Goal: Task Accomplishment & Management: Manage account settings

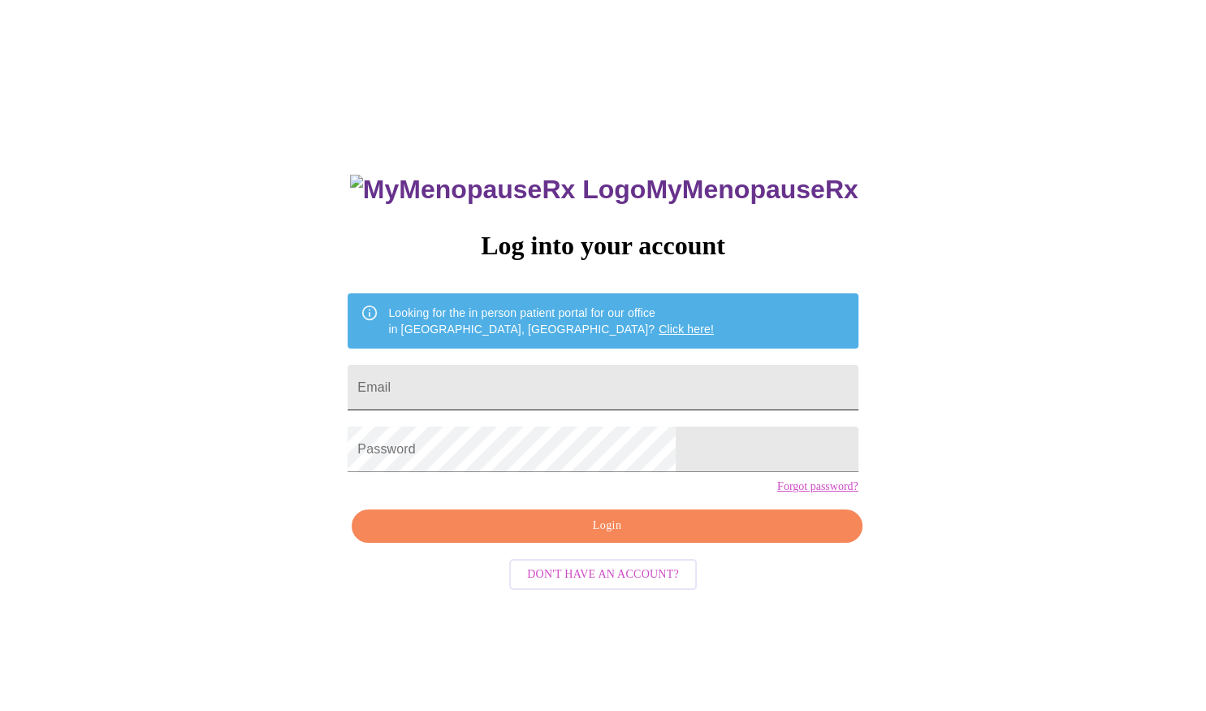
click at [668, 388] on input "Email" at bounding box center [603, 387] width 510 height 45
type input "[EMAIL_ADDRESS][DOMAIN_NAME]"
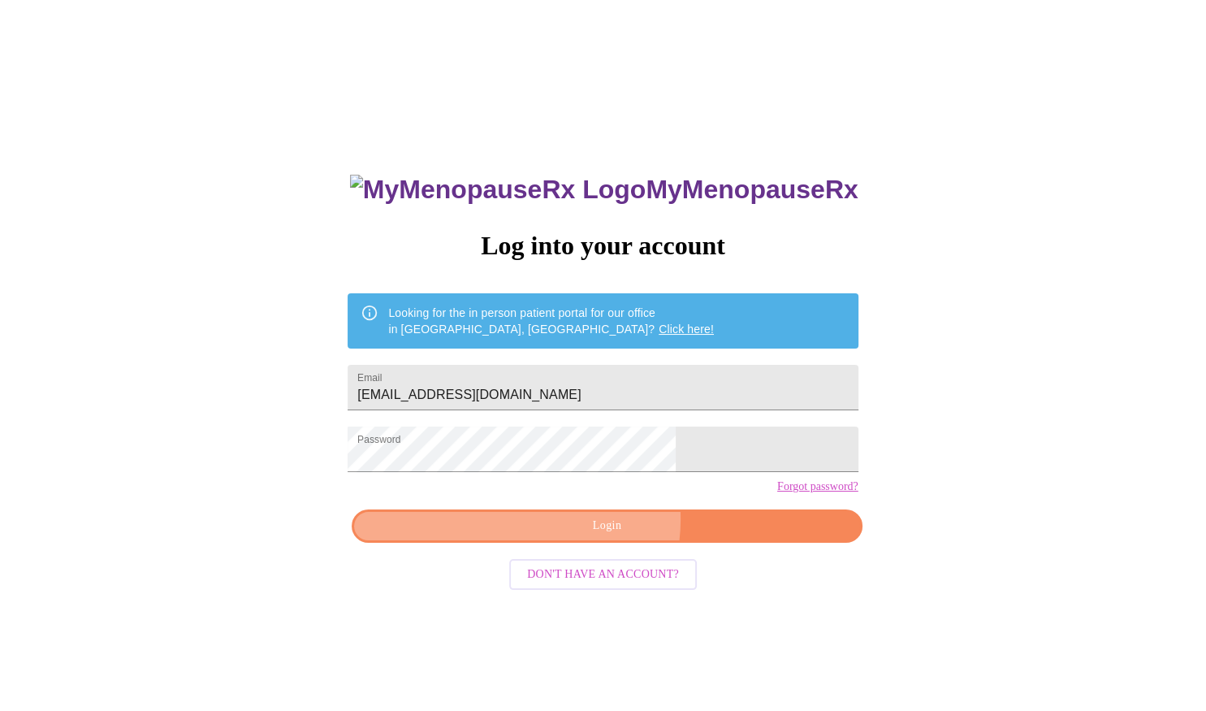
click at [595, 536] on span "Login" at bounding box center [606, 526] width 473 height 20
click at [599, 536] on span "Login" at bounding box center [606, 526] width 473 height 20
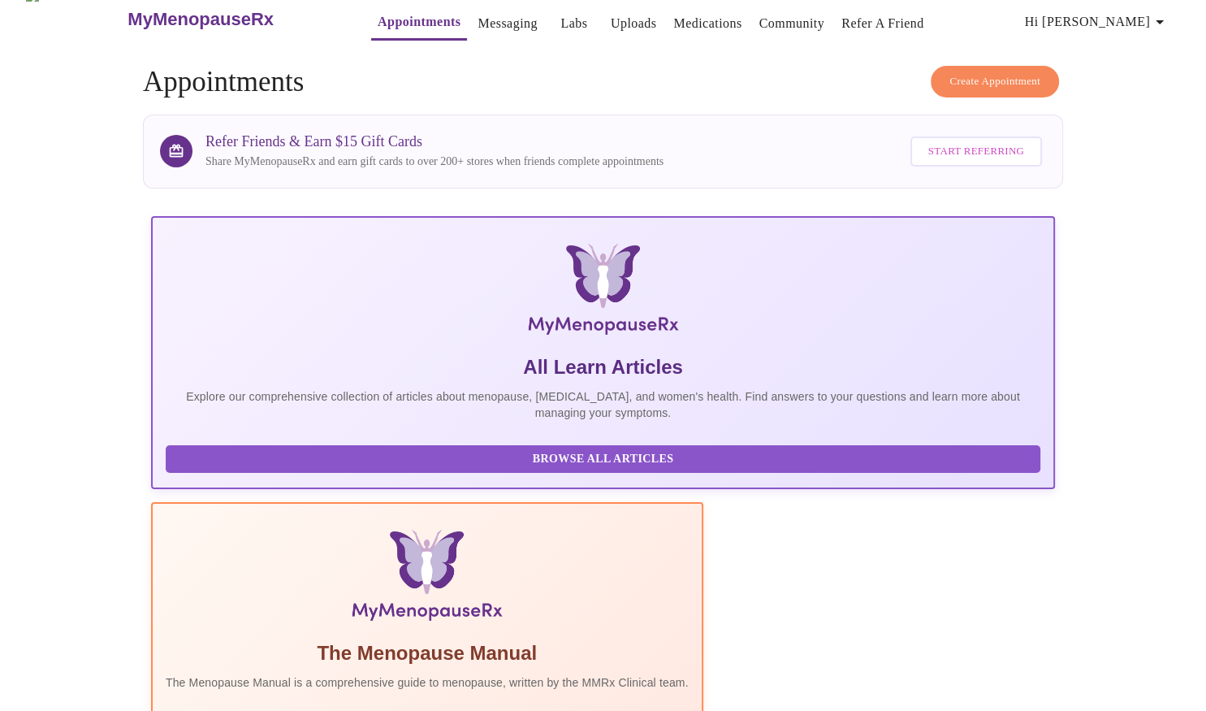
scroll to position [16, 0]
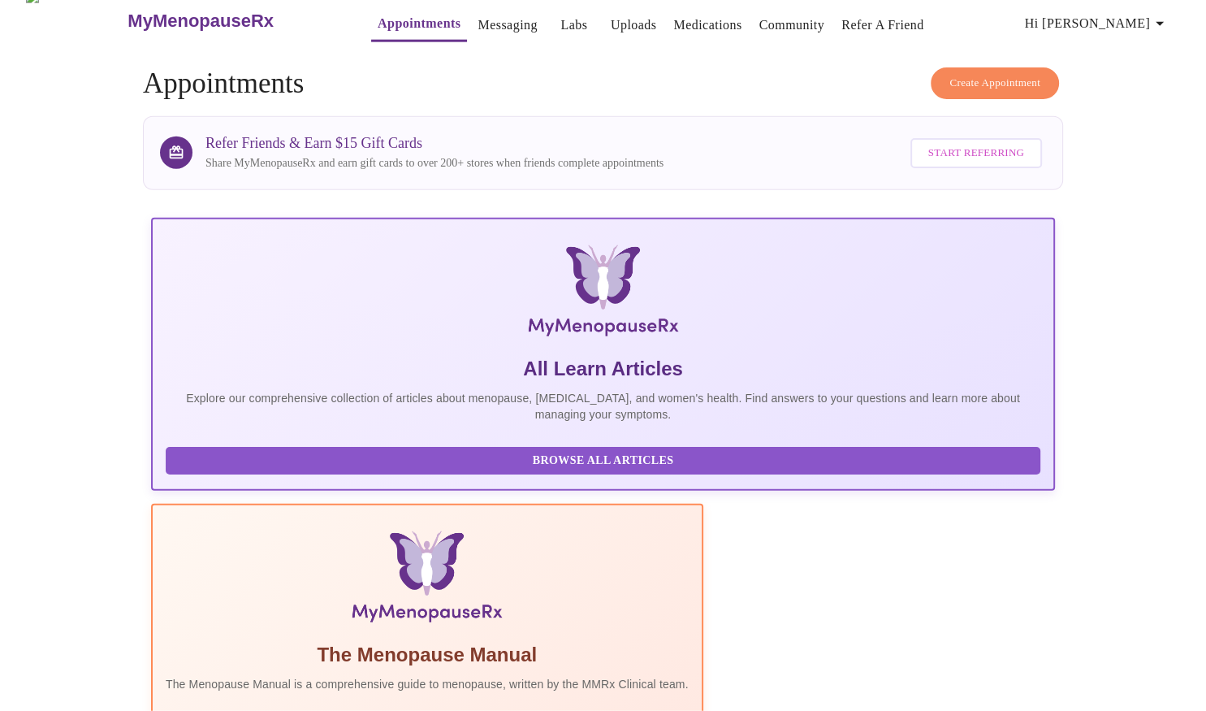
click at [478, 24] on link "Messaging" at bounding box center [507, 25] width 59 height 23
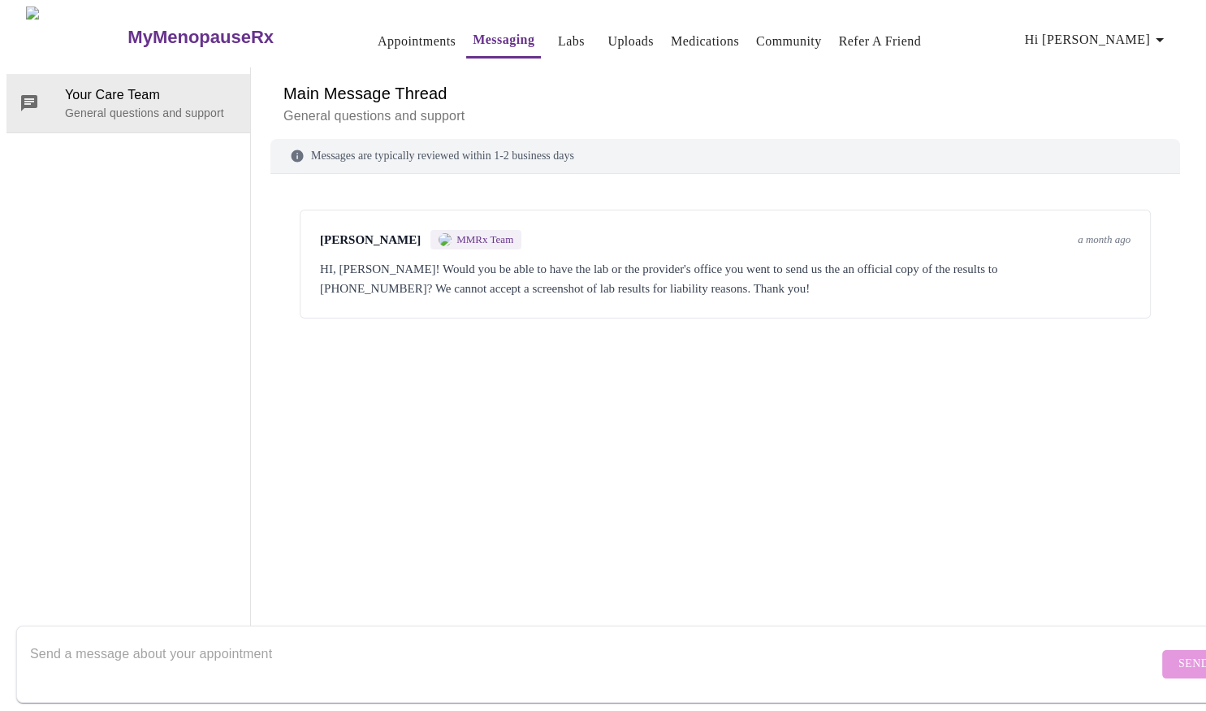
click at [558, 35] on link "Labs" at bounding box center [571, 41] width 27 height 23
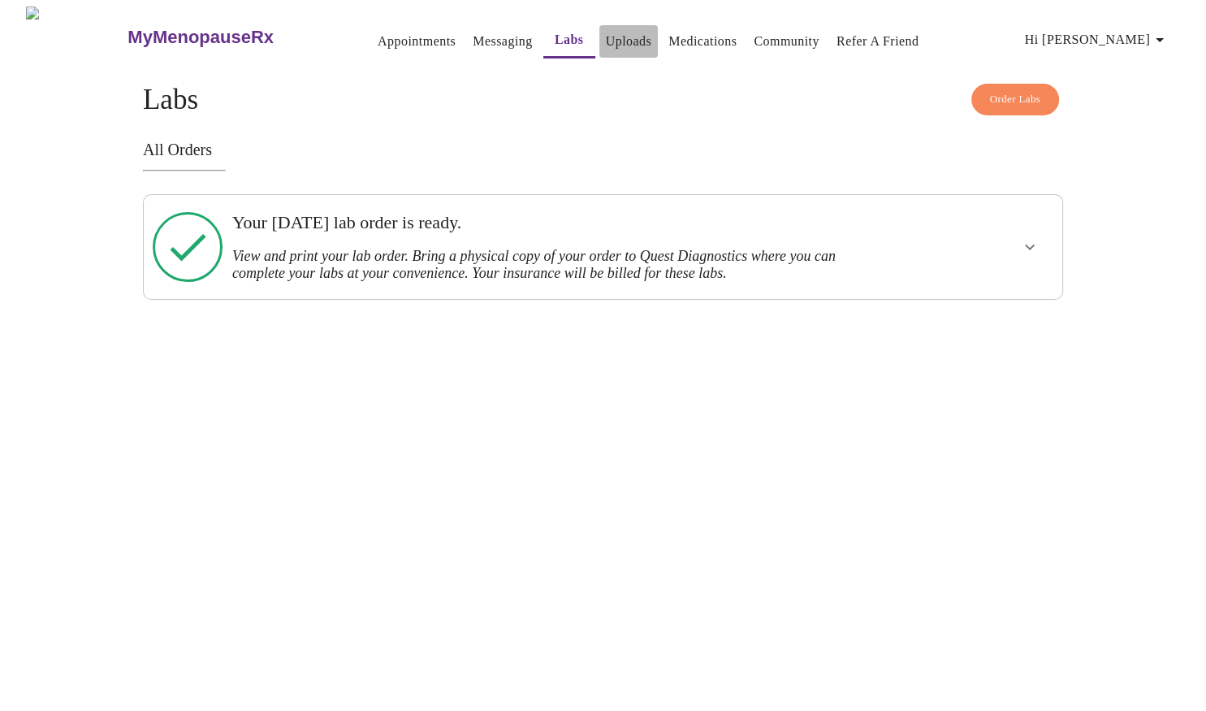
click at [606, 31] on link "Uploads" at bounding box center [629, 41] width 46 height 23
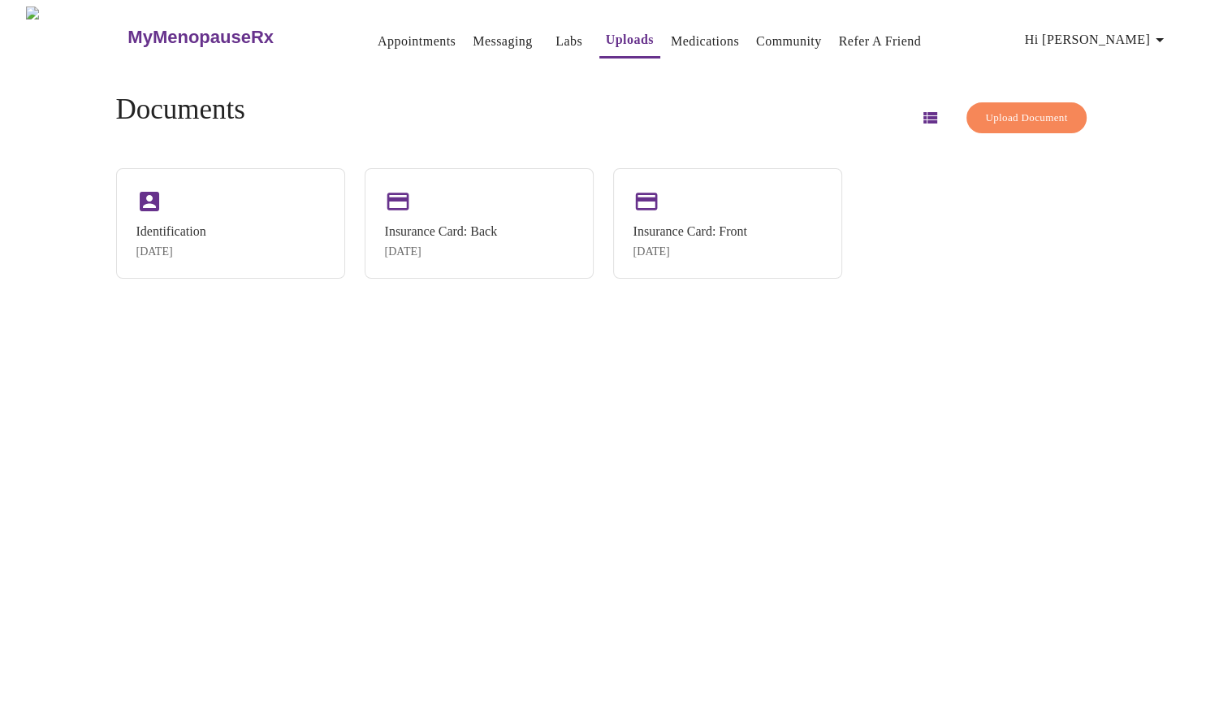
click at [686, 30] on link "Medications" at bounding box center [705, 41] width 68 height 23
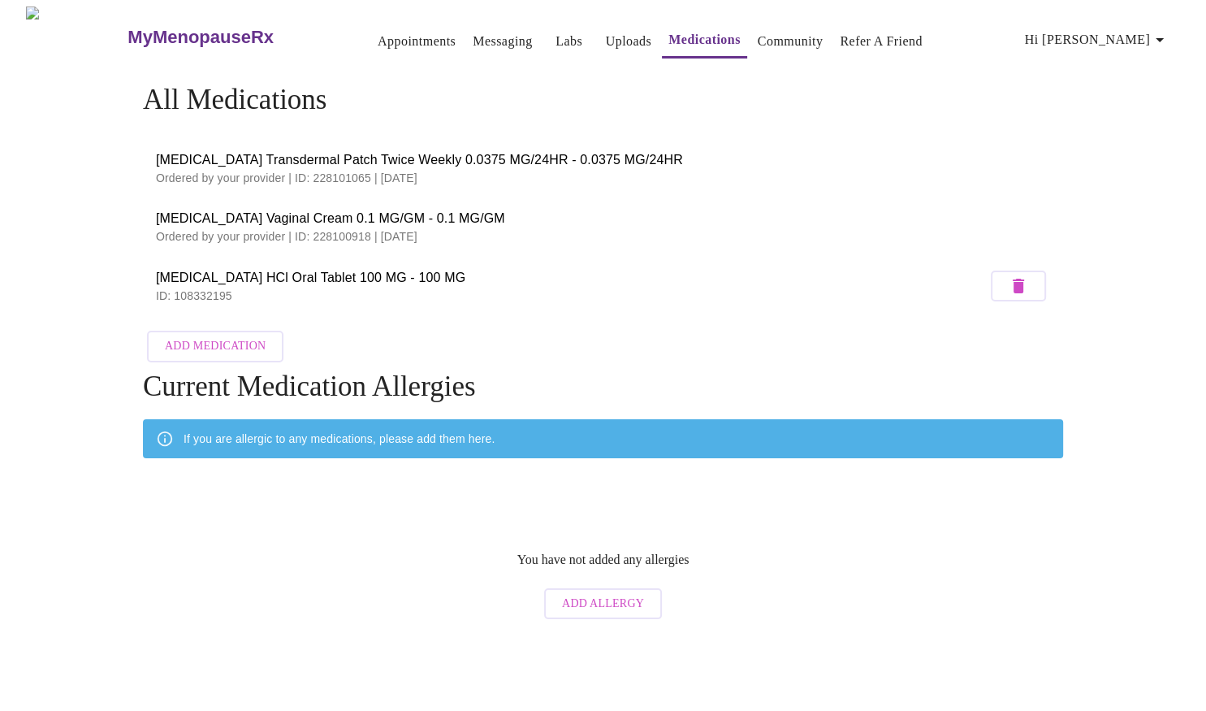
click at [394, 31] on link "Appointments" at bounding box center [417, 41] width 78 height 23
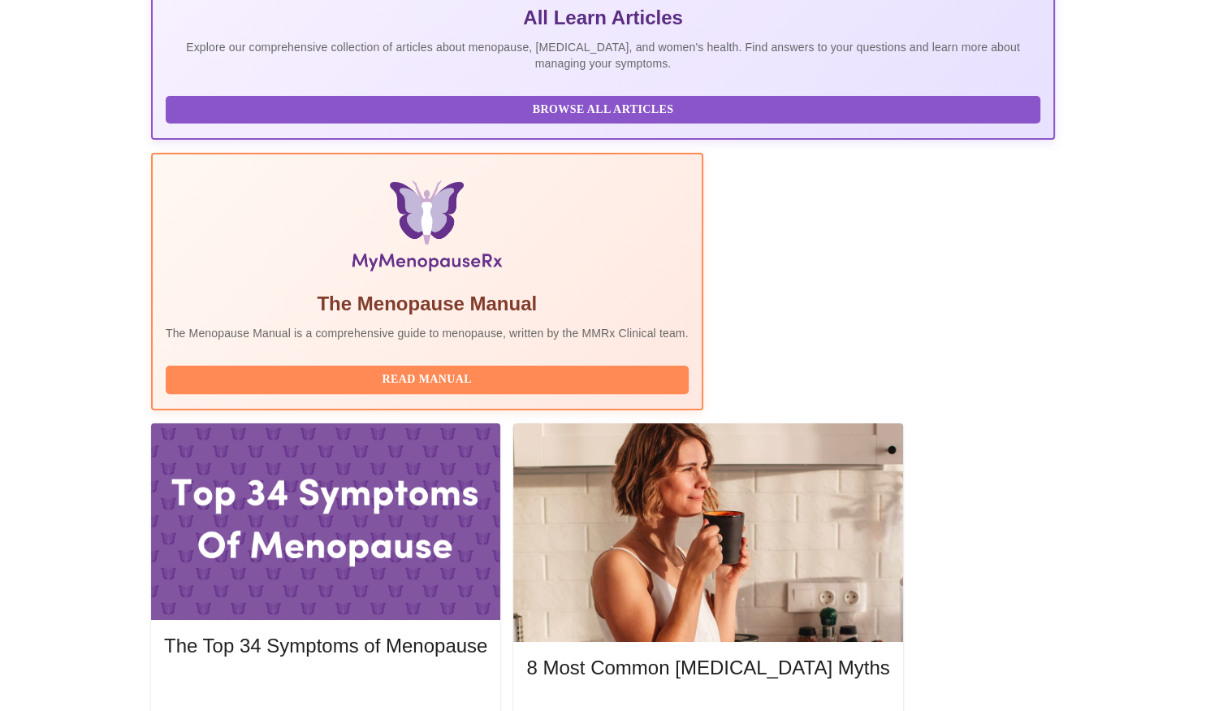
scroll to position [368, 0]
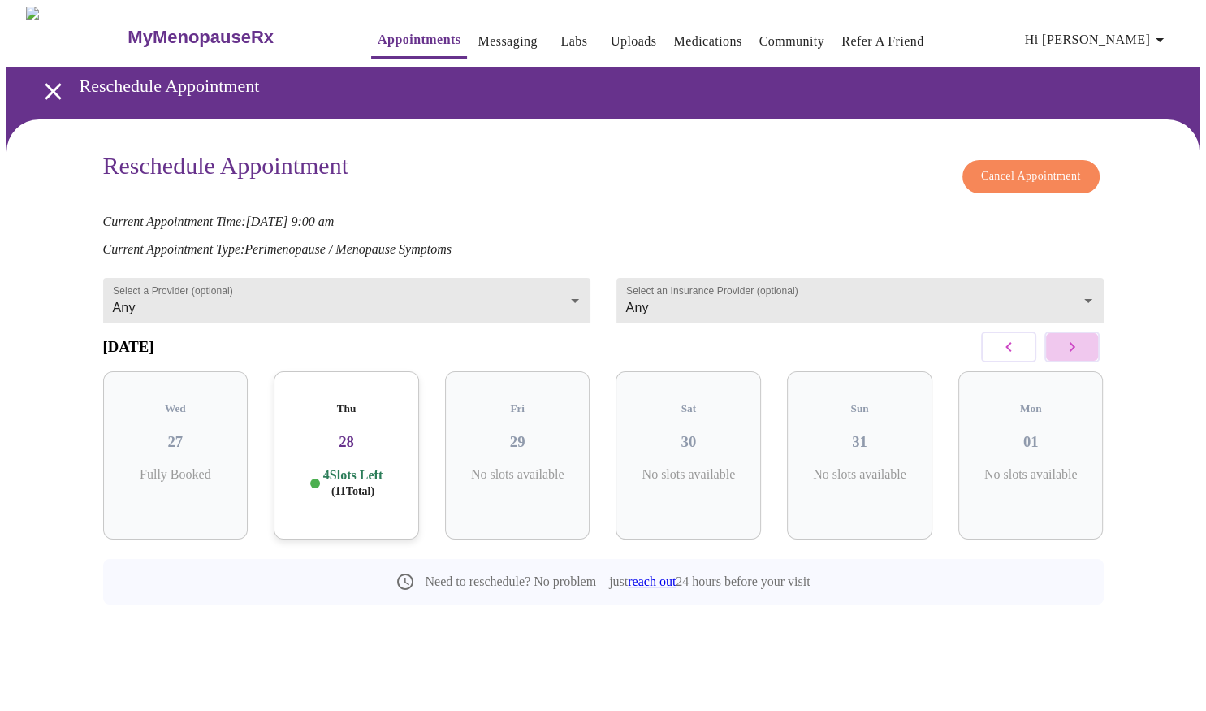
click at [1067, 355] on icon "button" at bounding box center [1071, 346] width 19 height 19
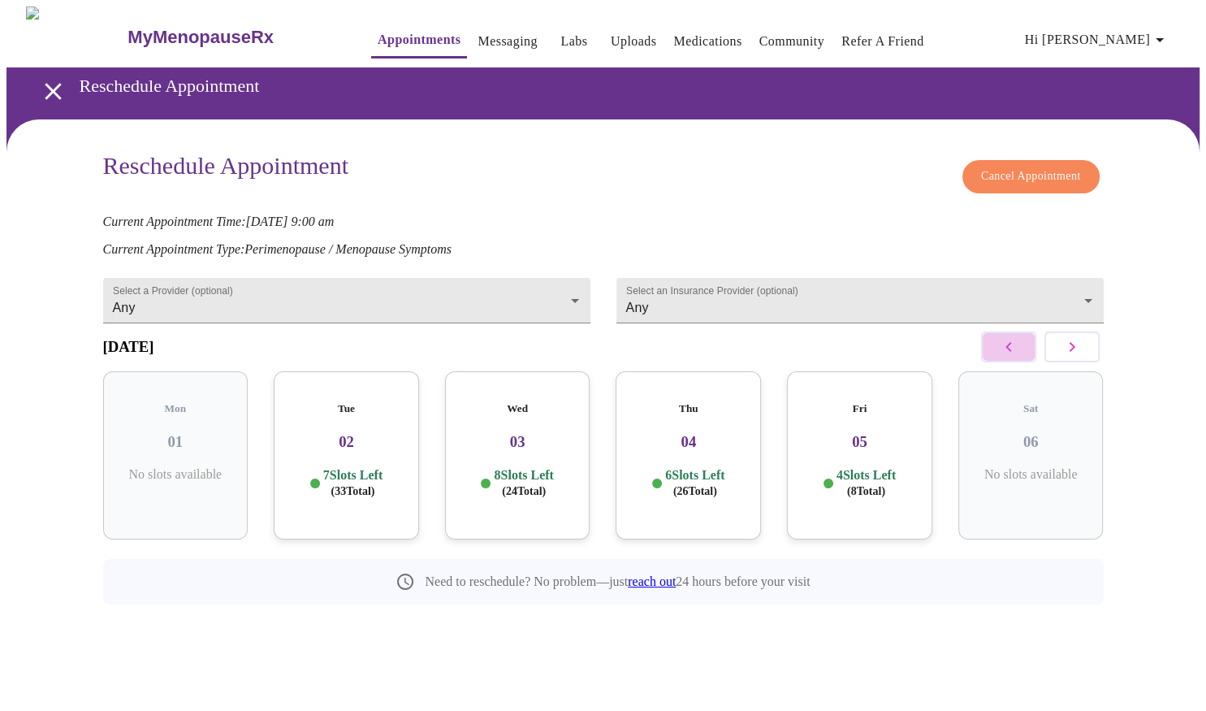
click at [1018, 357] on icon "button" at bounding box center [1008, 346] width 19 height 19
click at [572, 277] on body "MyMenopauseRx Appointments Messaging Labs Uploads Medications Community Refer a…" at bounding box center [602, 341] width 1193 height 671
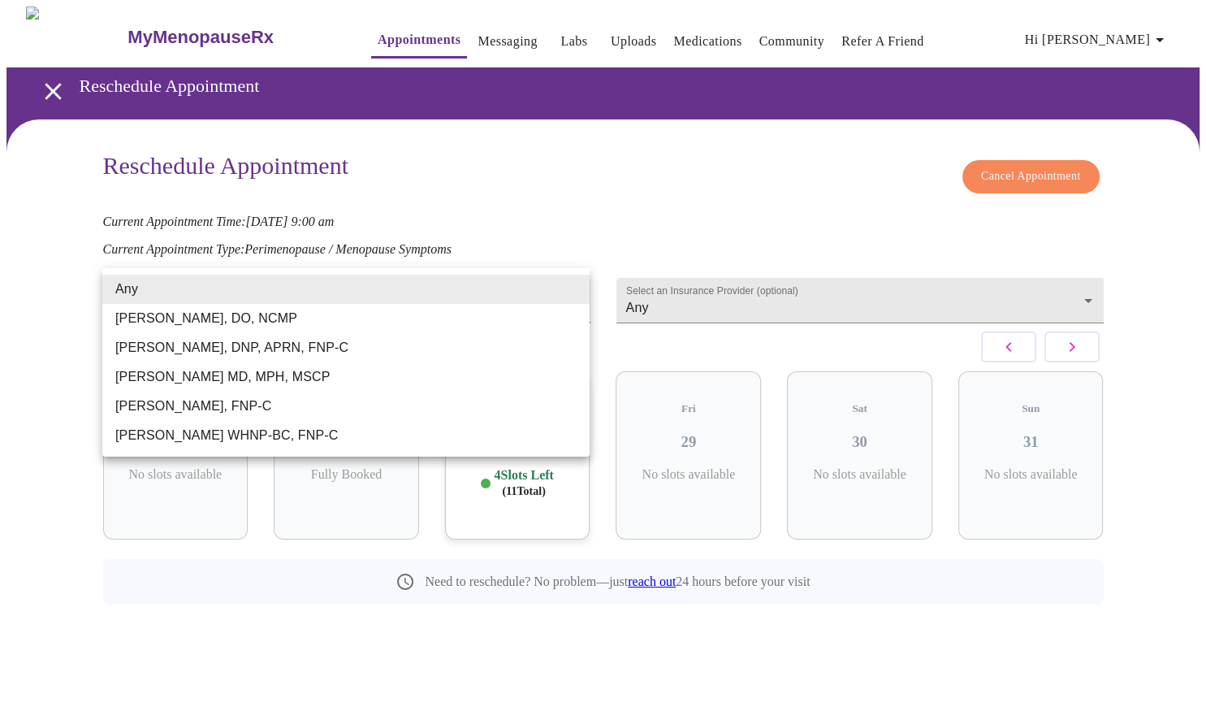
click at [625, 190] on div at bounding box center [603, 355] width 1206 height 711
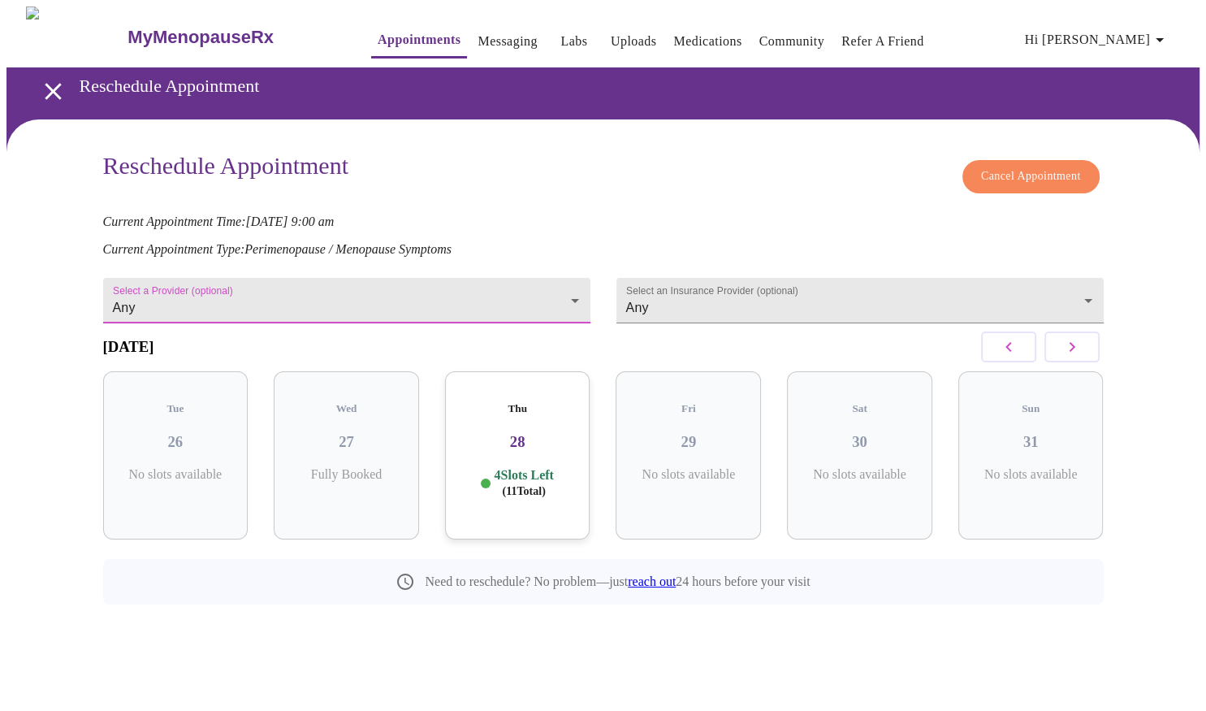
click at [378, 34] on link "Appointments" at bounding box center [419, 39] width 83 height 23
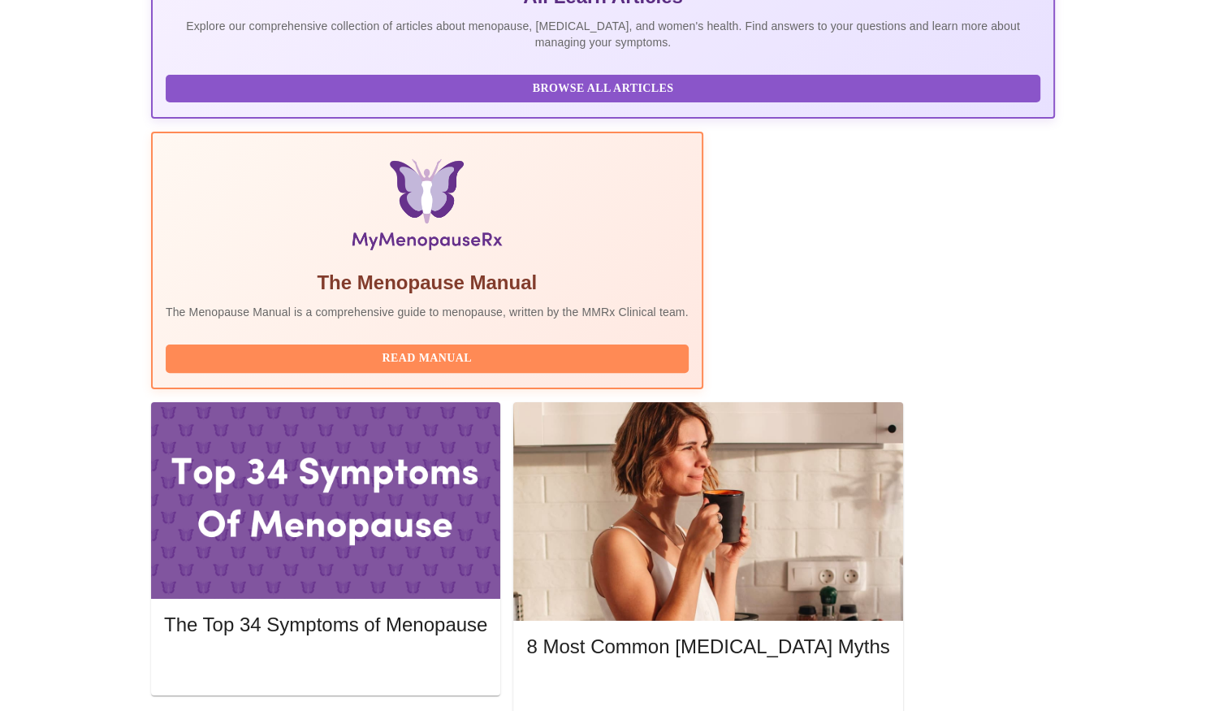
scroll to position [391, 0]
